Goal: Task Accomplishment & Management: Use online tool/utility

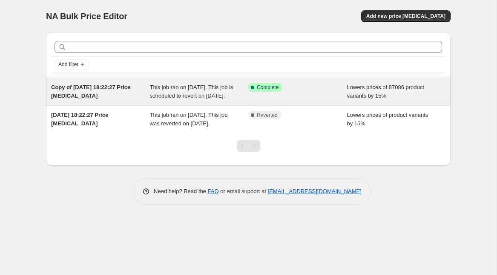
click at [208, 100] on div "This job ran on [DATE]. This job is scheduled to revert on [DATE]." at bounding box center [199, 91] width 99 height 17
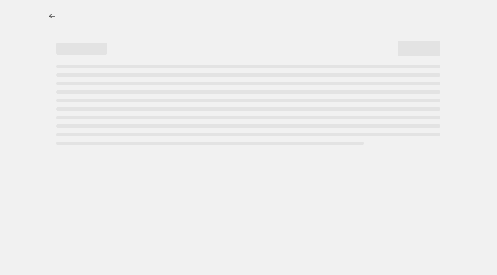
select select "percentage"
select select "no_change"
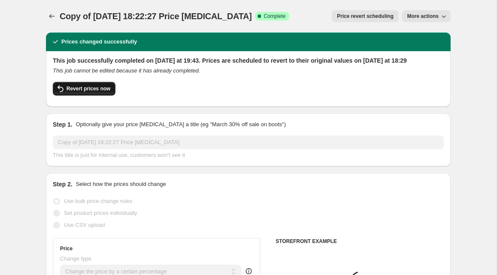
click at [98, 92] on span "Revert prices now" at bounding box center [88, 88] width 44 height 7
checkbox input "false"
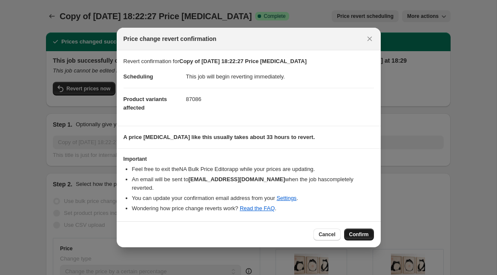
click at [361, 231] on span "Confirm" at bounding box center [359, 234] width 20 height 7
